Goal: Find specific page/section: Find specific page/section

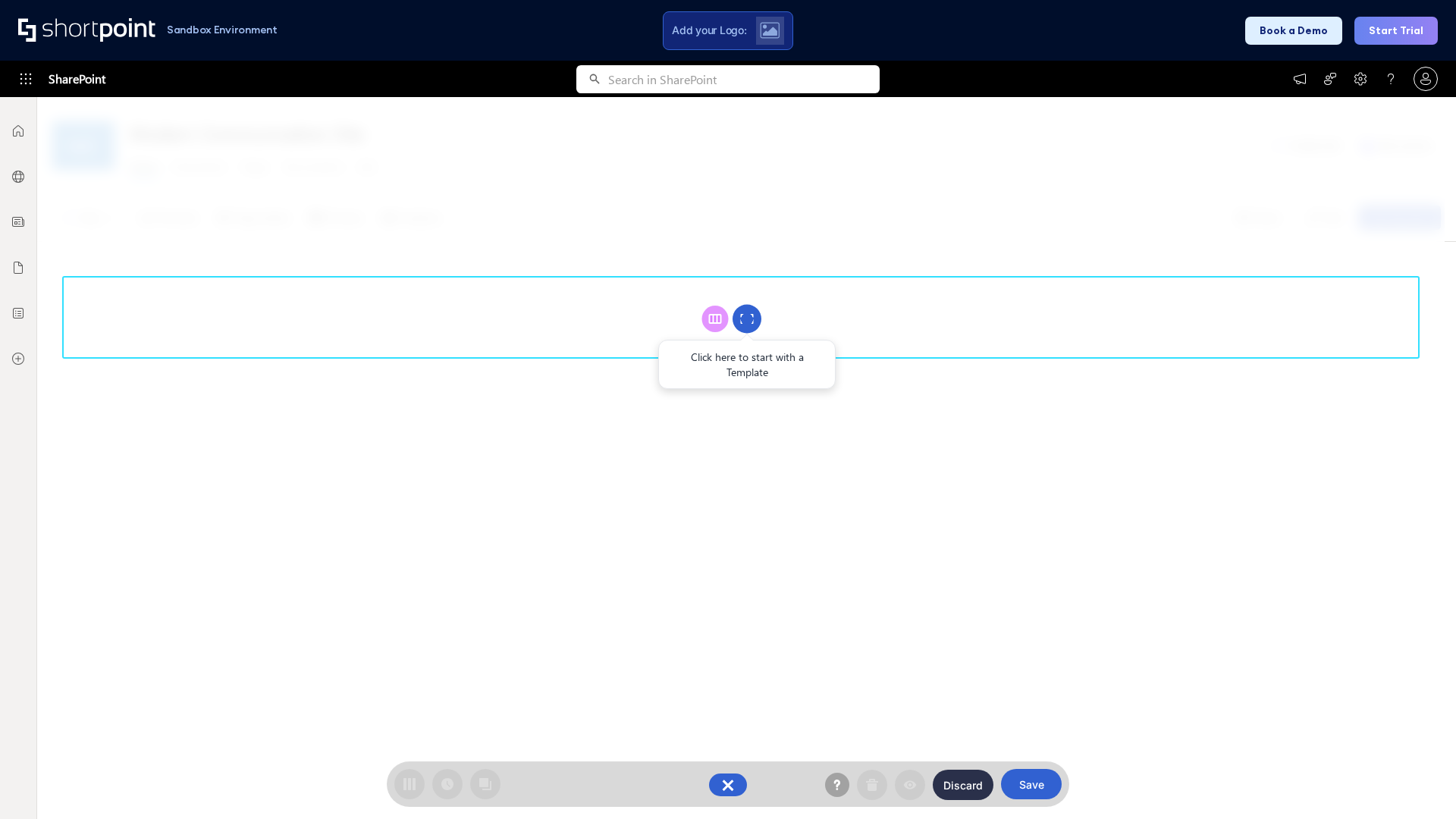
click at [747, 318] on circle at bounding box center [747, 319] width 29 height 29
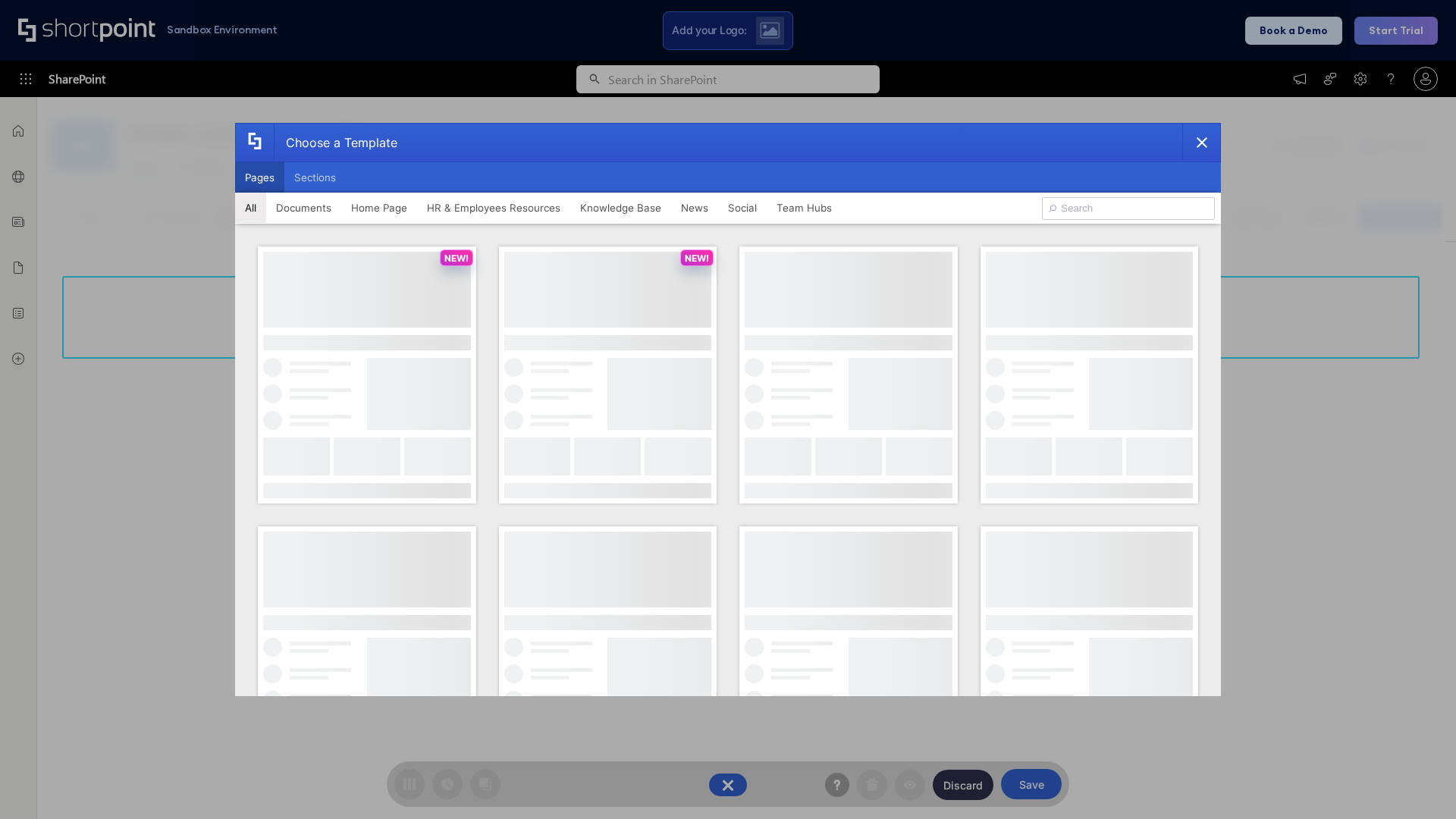
click at [259, 177] on button "Pages" at bounding box center [259, 177] width 49 height 30
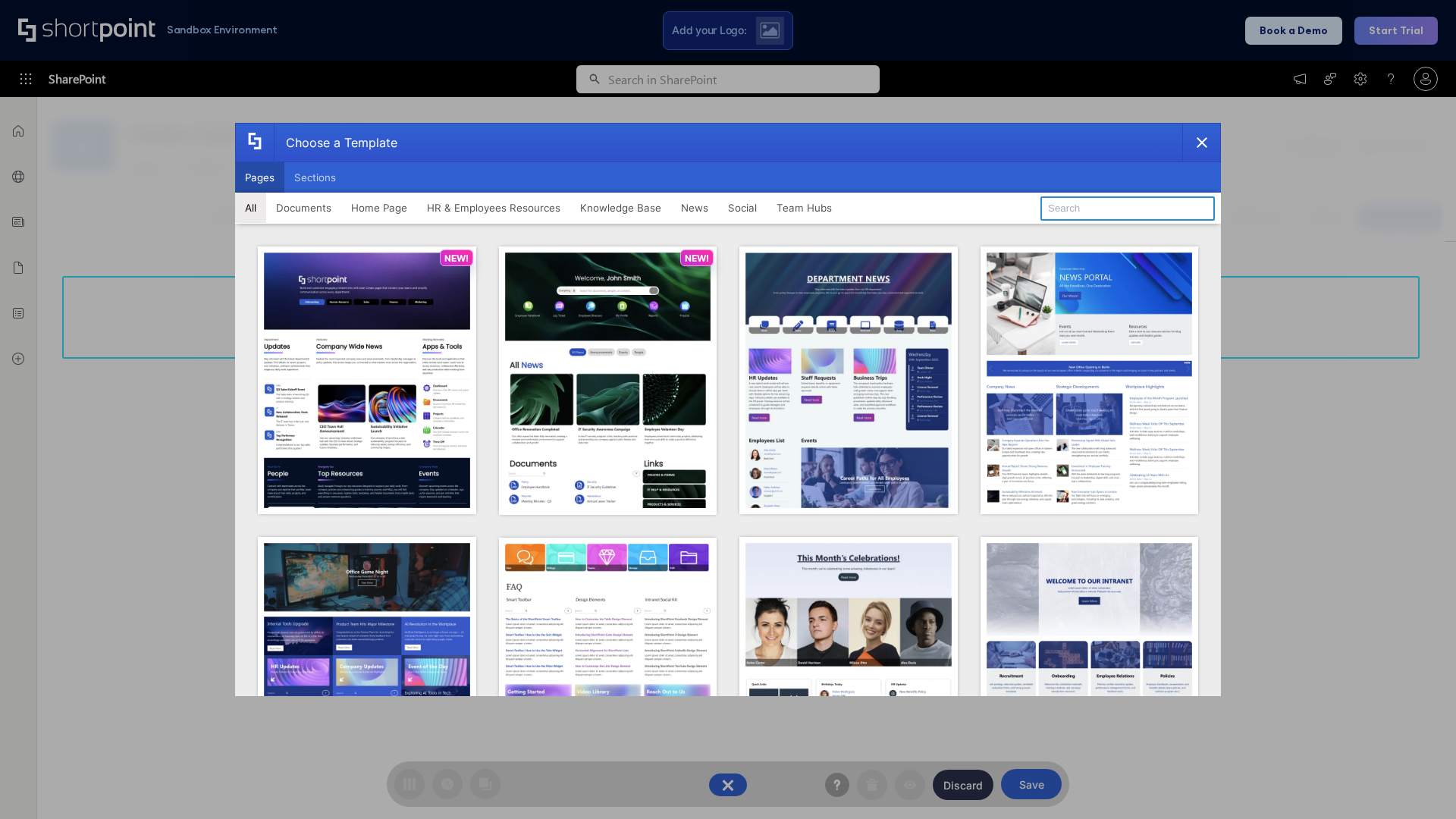
type input "News Portal 6"
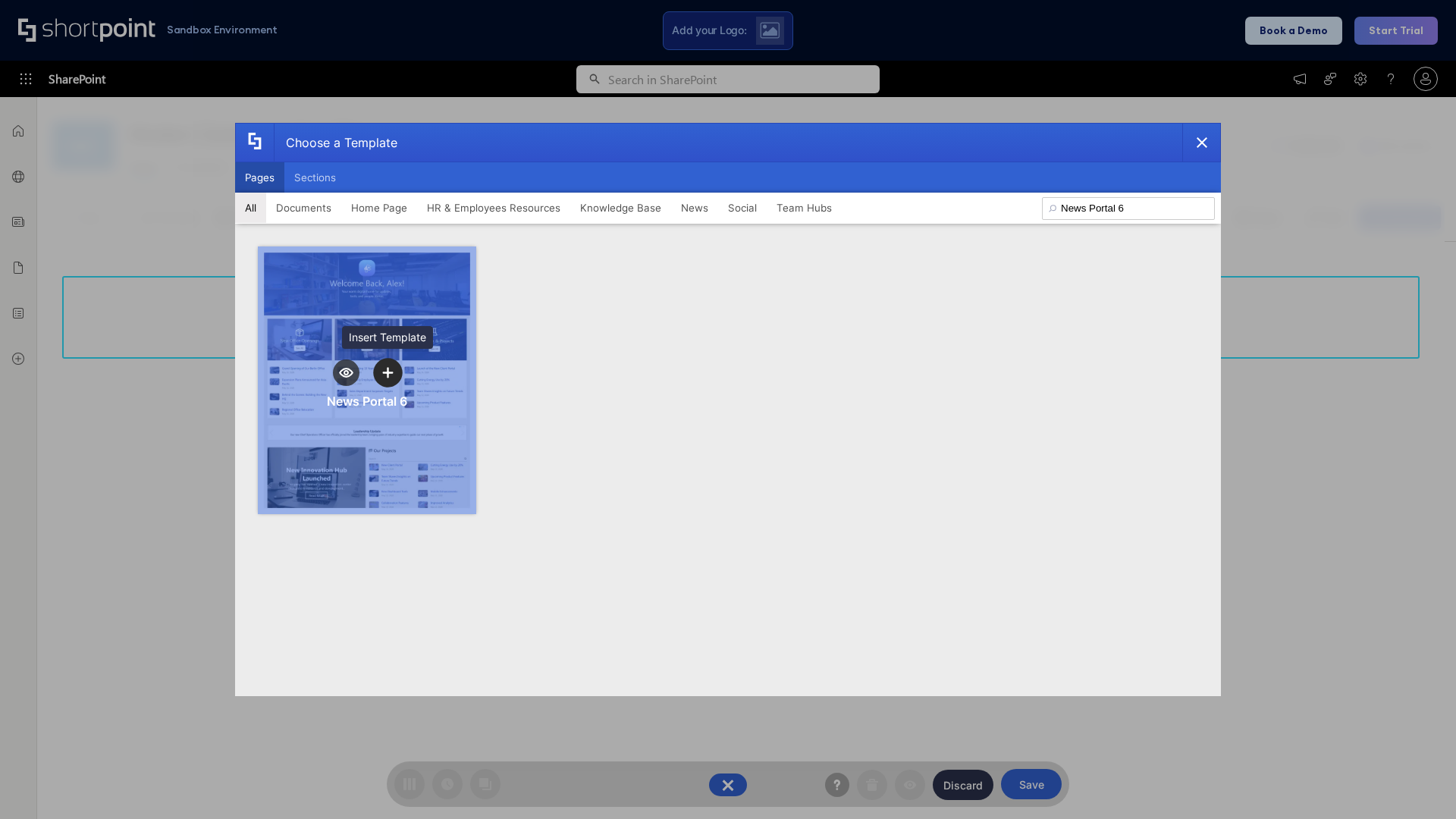
click at [387, 373] on icon "template selector" at bounding box center [387, 372] width 11 height 11
